Goal: Information Seeking & Learning: Learn about a topic

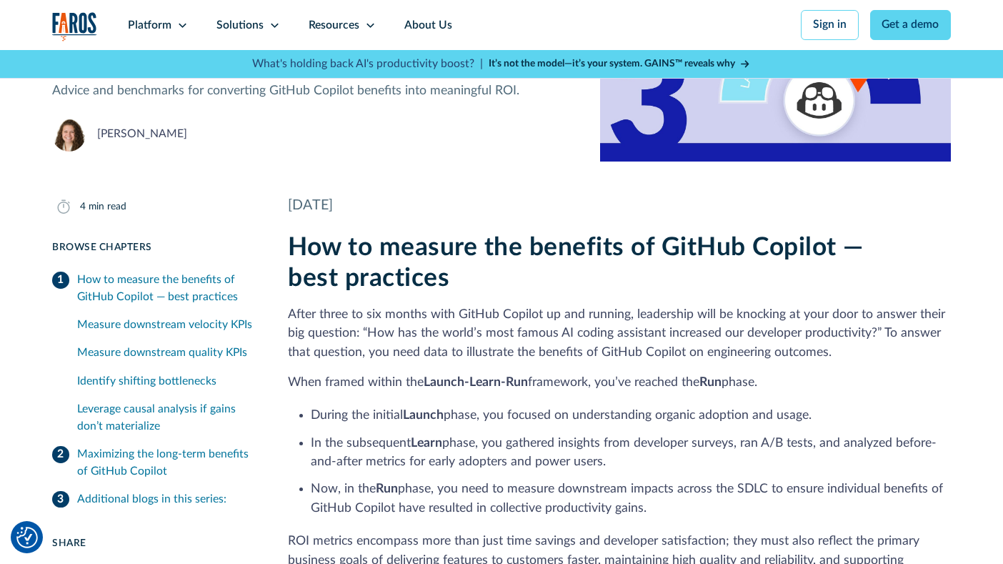
scroll to position [162, 0]
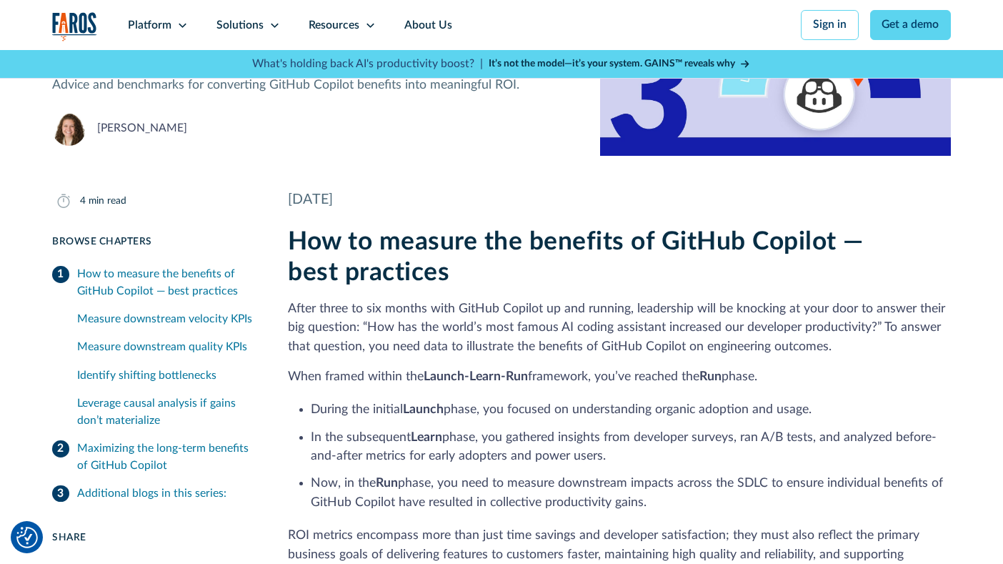
click at [161, 449] on div "Maximizing the long-term benefits of GitHub Copilot" at bounding box center [165, 457] width 177 height 34
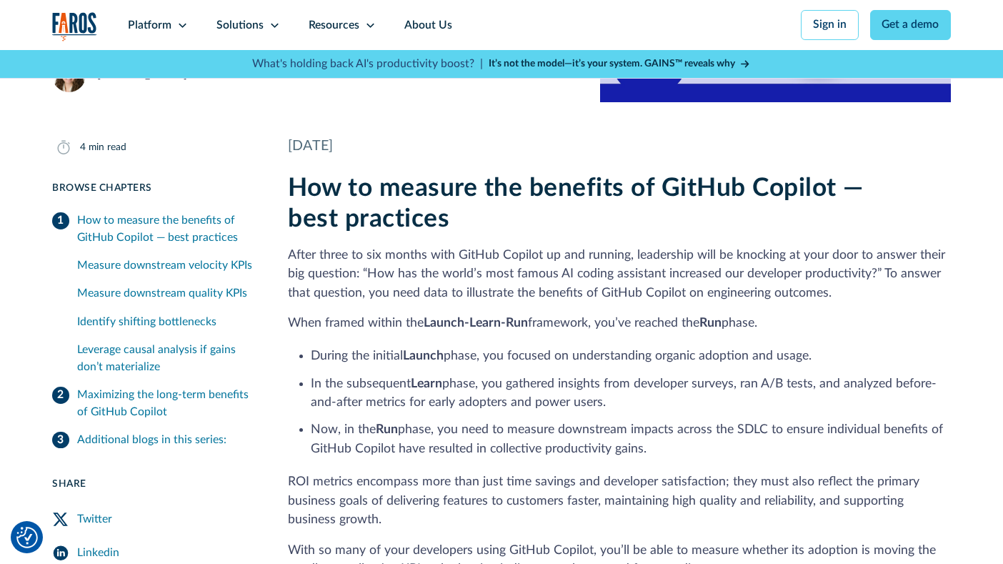
scroll to position [214, 0]
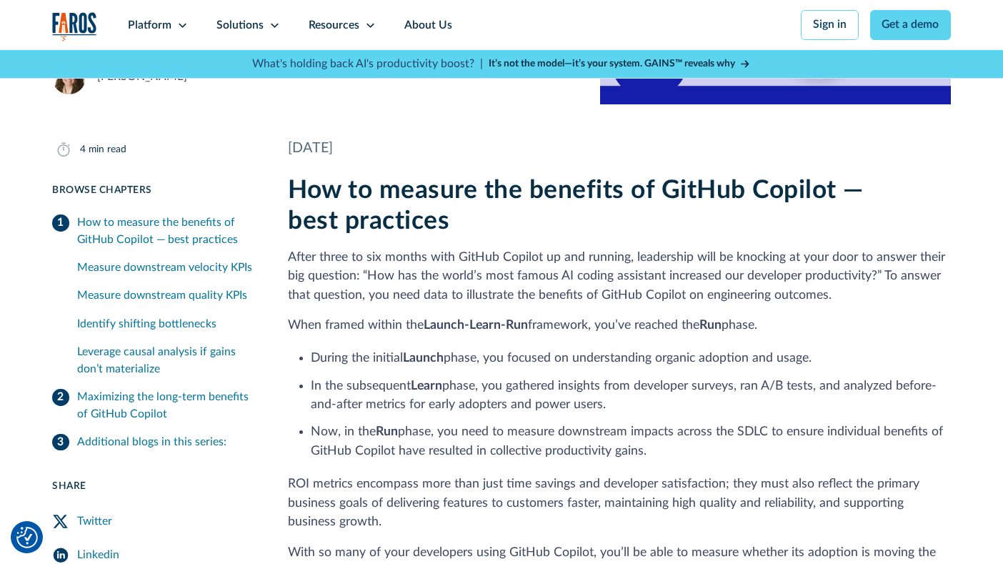
click at [120, 399] on div "Maximizing the long-term benefits of GitHub Copilot" at bounding box center [165, 406] width 177 height 34
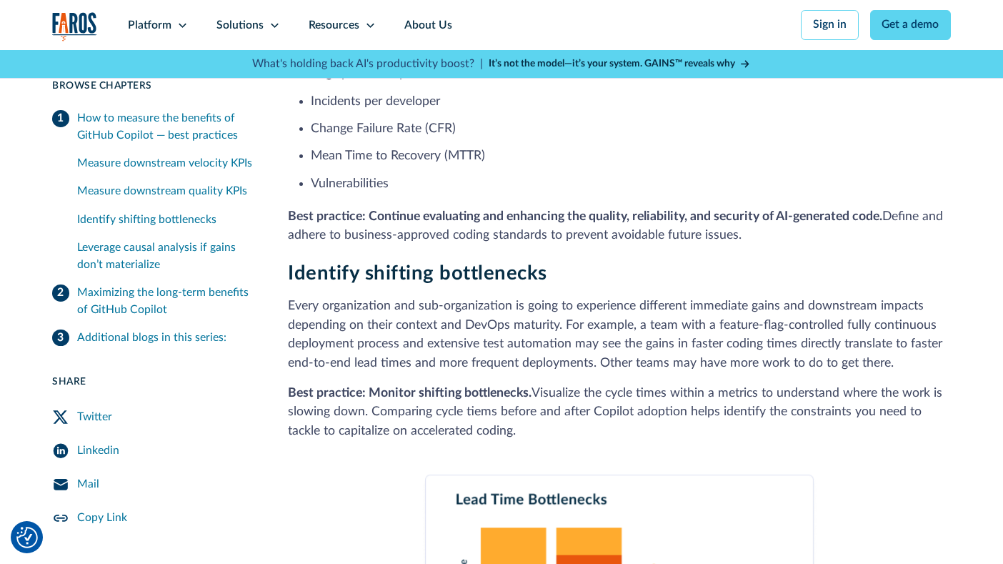
scroll to position [1537, 0]
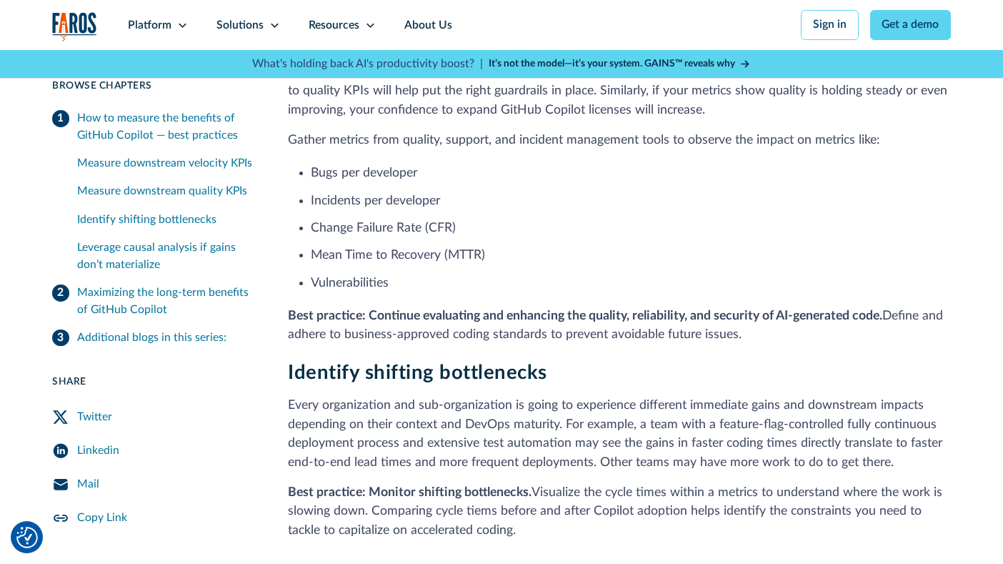
click at [151, 336] on div "Additional blogs in this series:" at bounding box center [151, 337] width 149 height 17
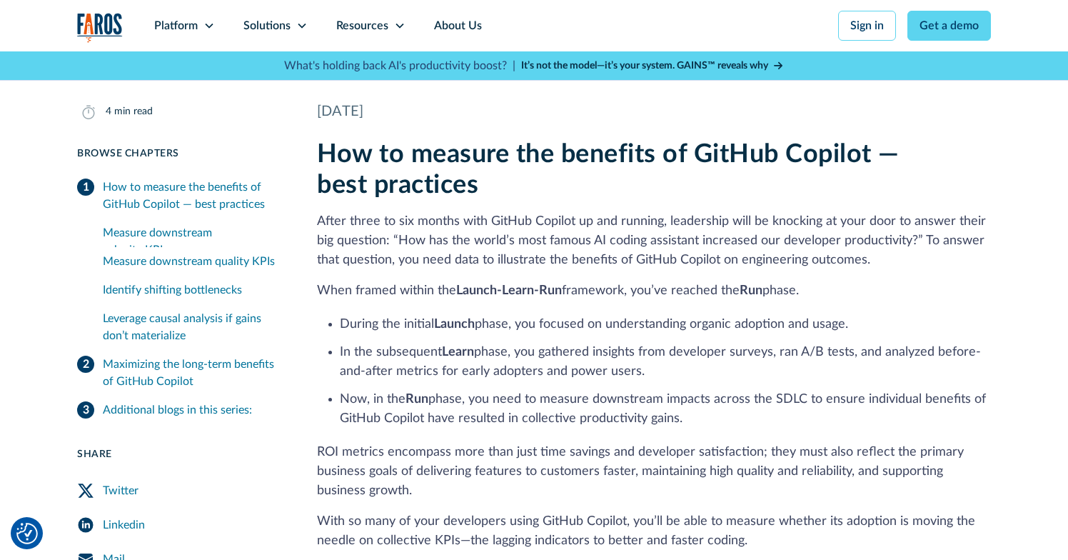
scroll to position [266, 0]
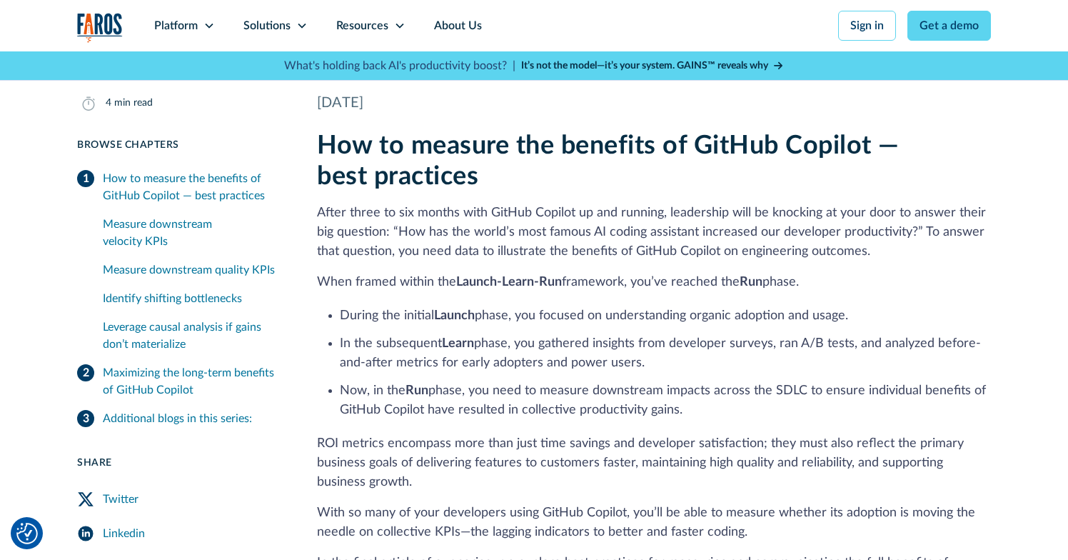
click at [87, 359] on link "Maximizing the long-term benefits of GitHub Copilot" at bounding box center [180, 382] width 206 height 46
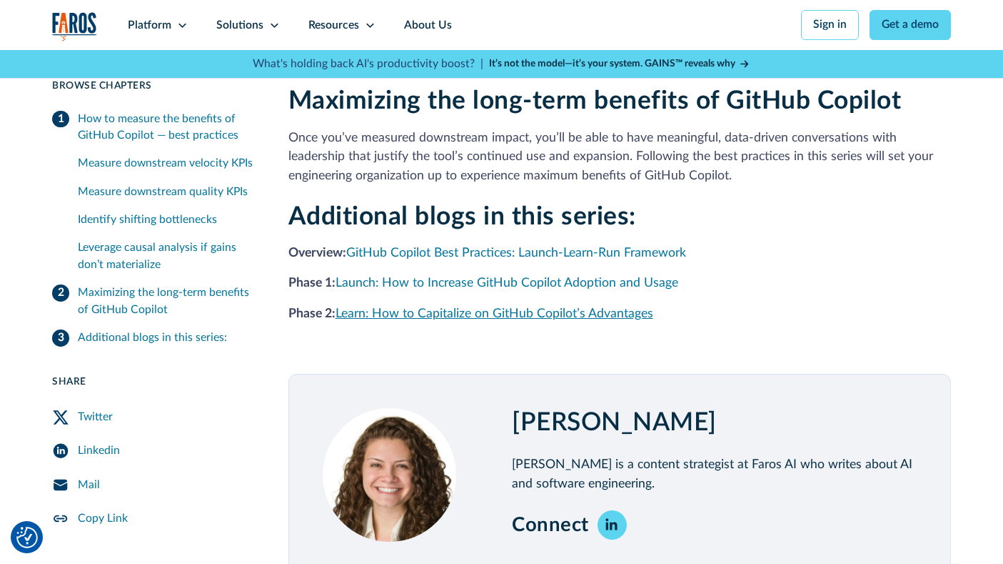
scroll to position [2463, 0]
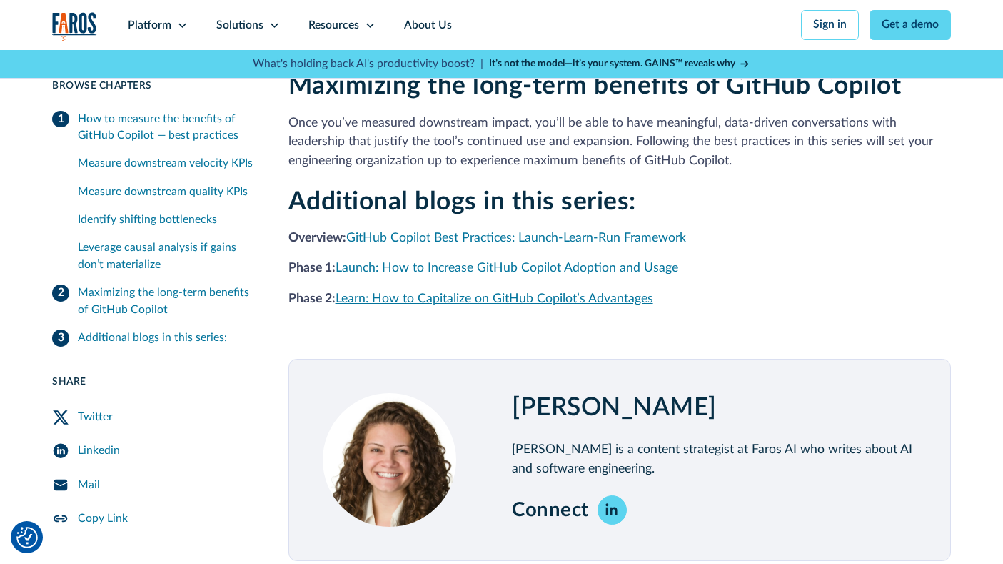
click at [530, 292] on link "Learn: How to Capitalize on GitHub Copilot’s Advantages" at bounding box center [495, 298] width 318 height 12
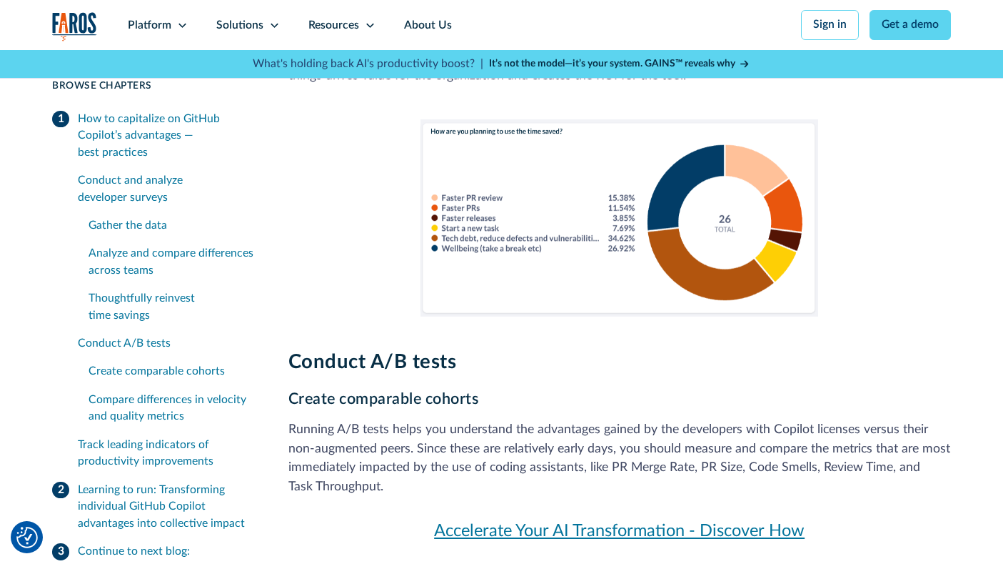
scroll to position [2510, 0]
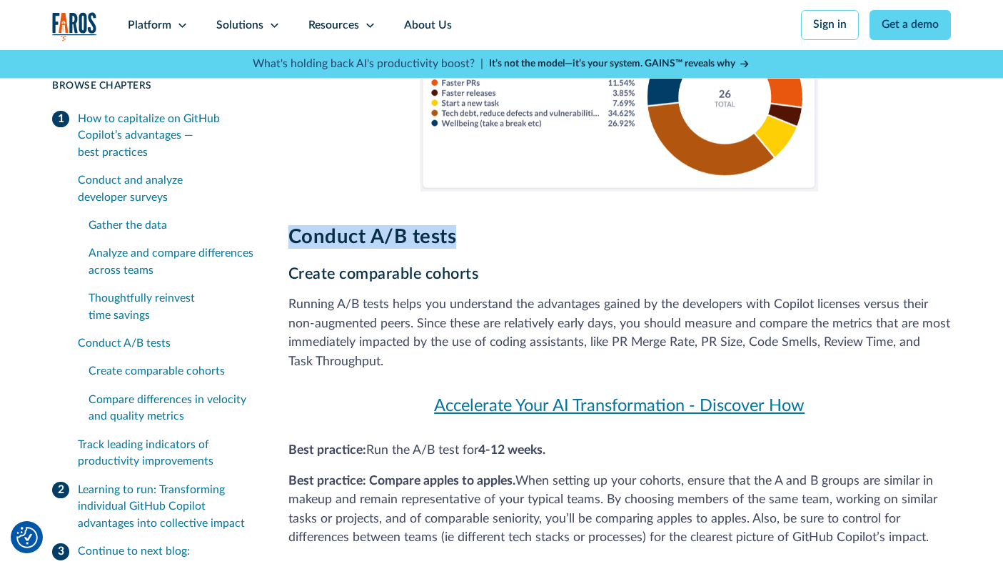
drag, startPoint x: 281, startPoint y: 194, endPoint x: 468, endPoint y: 194, distance: 186.4
click at [468, 194] on div "8 min read Browse Chapters 8 min read How to capitalize on GitHub Copilot’s adv…" at bounding box center [501, 366] width 899 height 5050
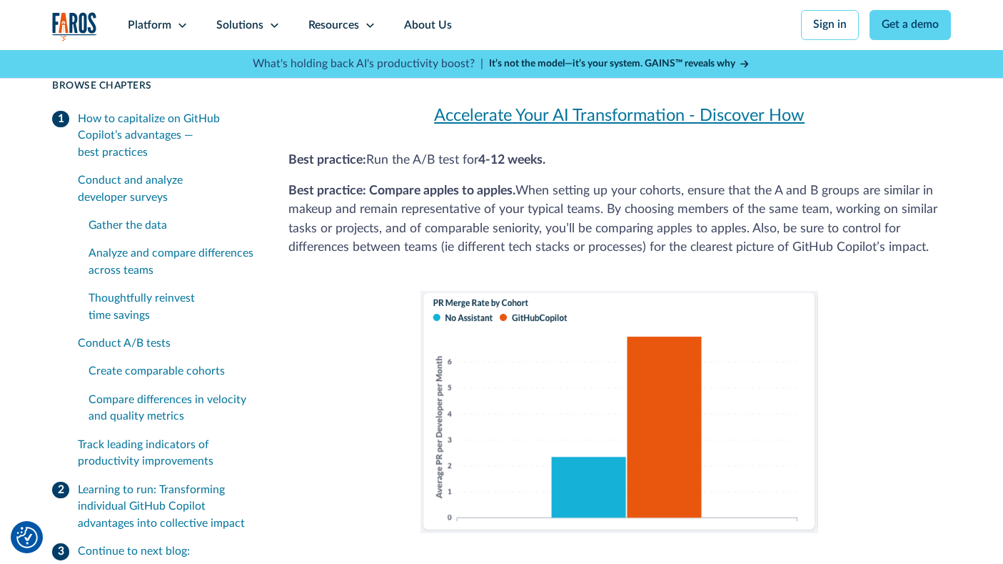
scroll to position [2799, 0]
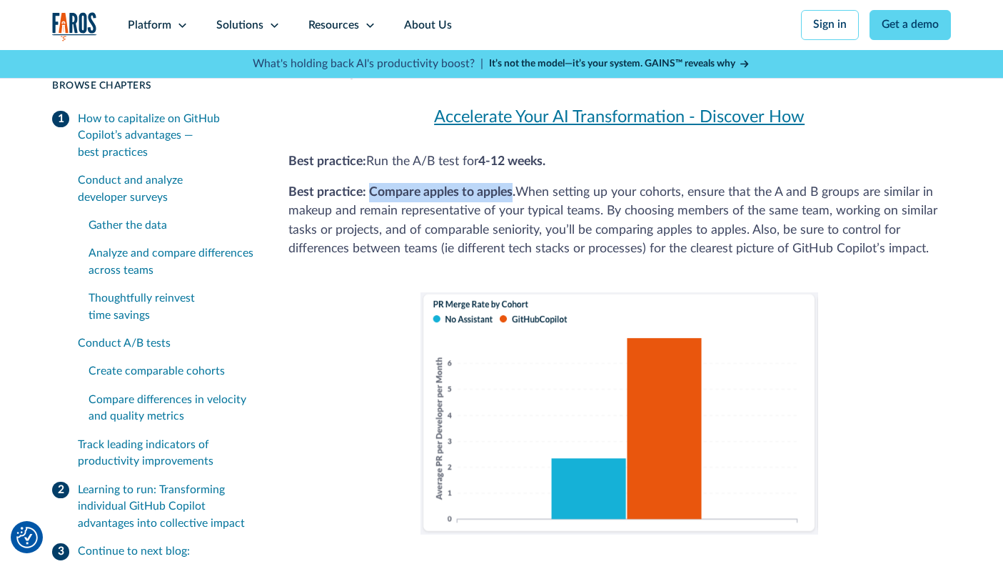
drag, startPoint x: 368, startPoint y: 147, endPoint x: 512, endPoint y: 146, distance: 144.3
click at [512, 186] on strong "Best practice: Compare apples to apples." at bounding box center [402, 192] width 227 height 12
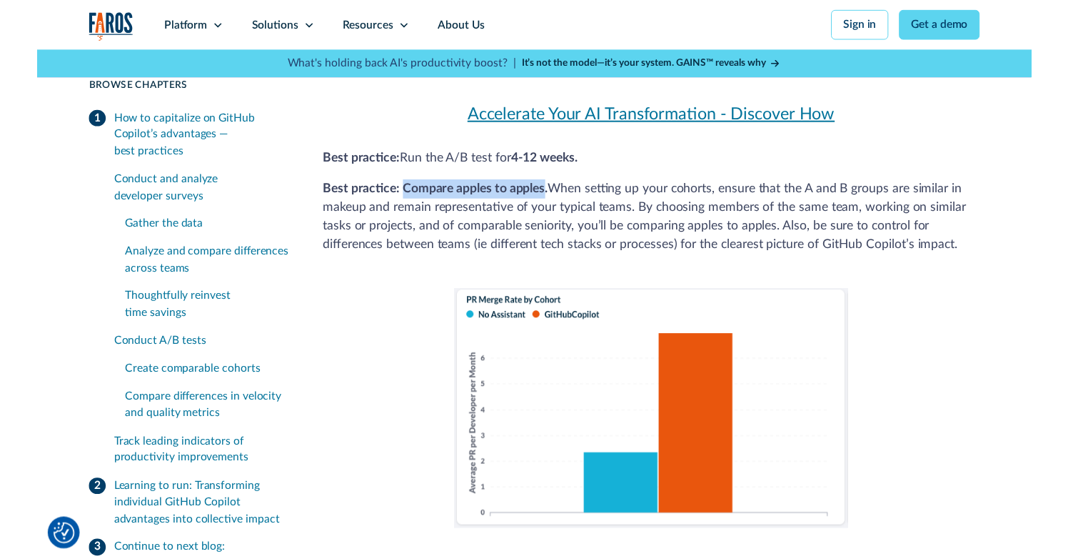
scroll to position [2798, 0]
